Goal: Task Accomplishment & Management: Use online tool/utility

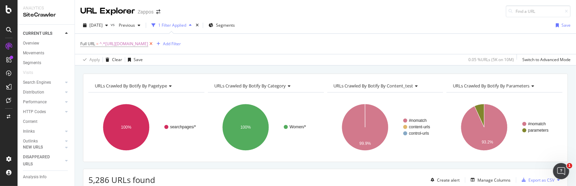
click at [154, 43] on icon at bounding box center [151, 43] width 6 height 7
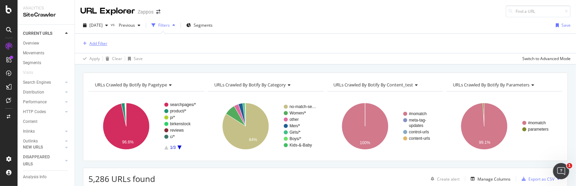
click at [99, 43] on div "Add Filter" at bounding box center [98, 43] width 18 height 6
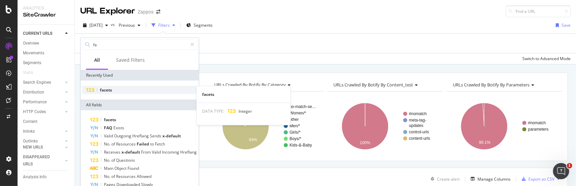
type input "fa"
click at [100, 88] on span "facets" at bounding box center [106, 90] width 12 height 6
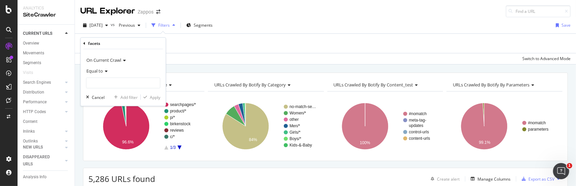
click at [107, 71] on icon at bounding box center [105, 71] width 5 height 4
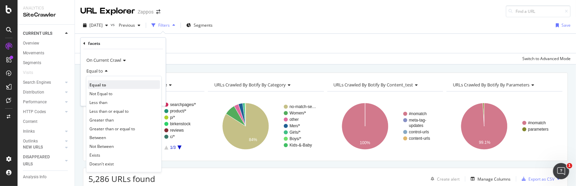
click at [103, 84] on span "Equal to" at bounding box center [97, 85] width 17 height 6
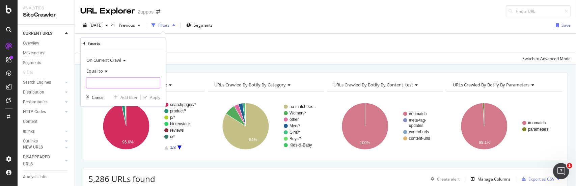
click at [137, 82] on input "number" at bounding box center [123, 83] width 74 height 11
type input "5"
click at [155, 98] on div "Apply" at bounding box center [155, 97] width 10 height 6
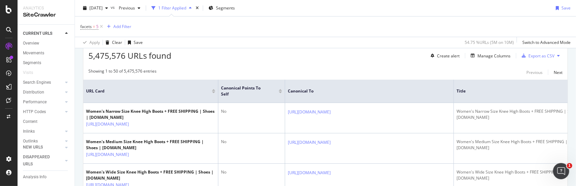
scroll to position [135, 0]
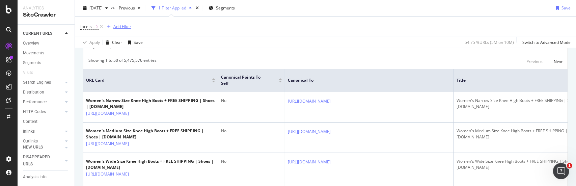
click at [118, 26] on div "Add Filter" at bounding box center [122, 27] width 18 height 6
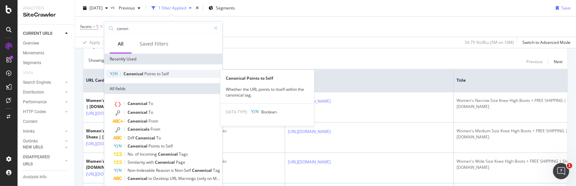
type input "canon"
click at [146, 73] on span "Points" at bounding box center [150, 74] width 12 height 6
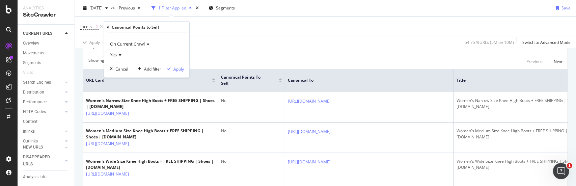
click at [178, 68] on div "Apply" at bounding box center [178, 69] width 10 height 6
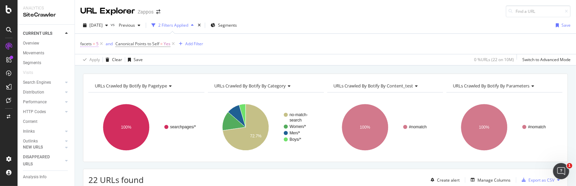
click at [91, 44] on span "facets" at bounding box center [85, 44] width 11 height 6
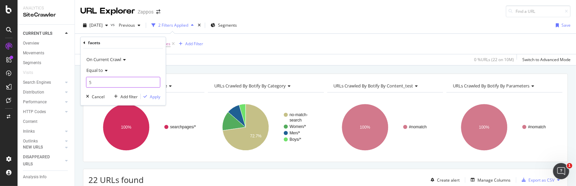
click at [100, 82] on input "5" at bounding box center [123, 82] width 74 height 11
type input "4"
click at [150, 97] on div "Apply" at bounding box center [155, 96] width 10 height 6
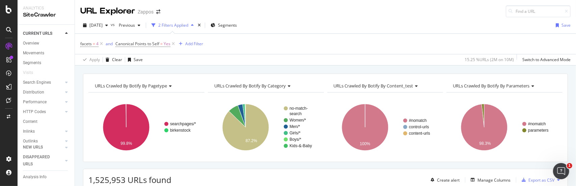
click at [3, 1] on icon at bounding box center [2, 0] width 1 height 1
click at [9, 15] on icon at bounding box center [5, 10] width 8 height 9
